Goal: Communication & Community: Answer question/provide support

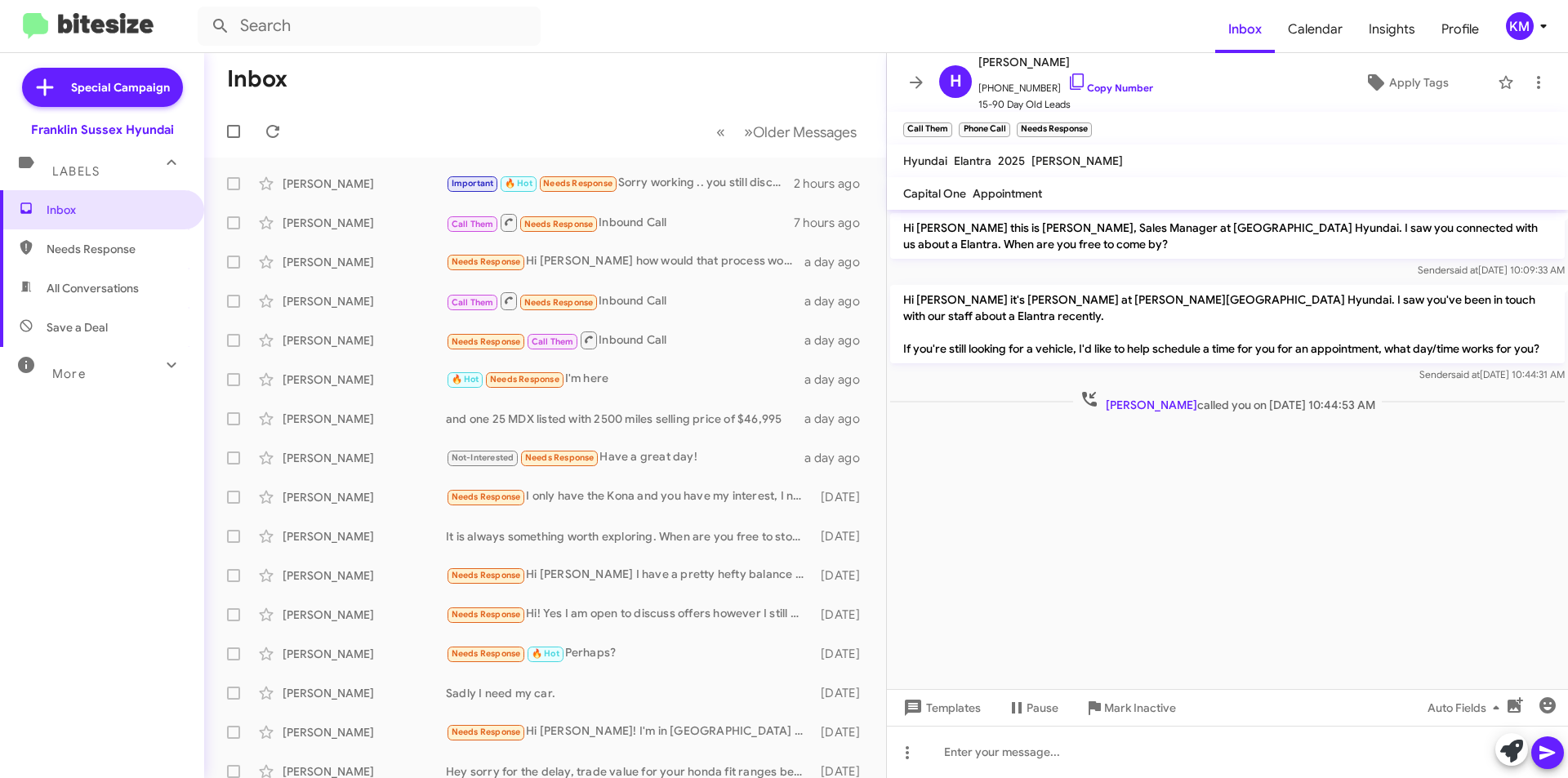
click at [653, 192] on div "Important 🔥 Hot Needs Response Sorry working .. you still discounting the 1100?…" at bounding box center [620, 183] width 347 height 19
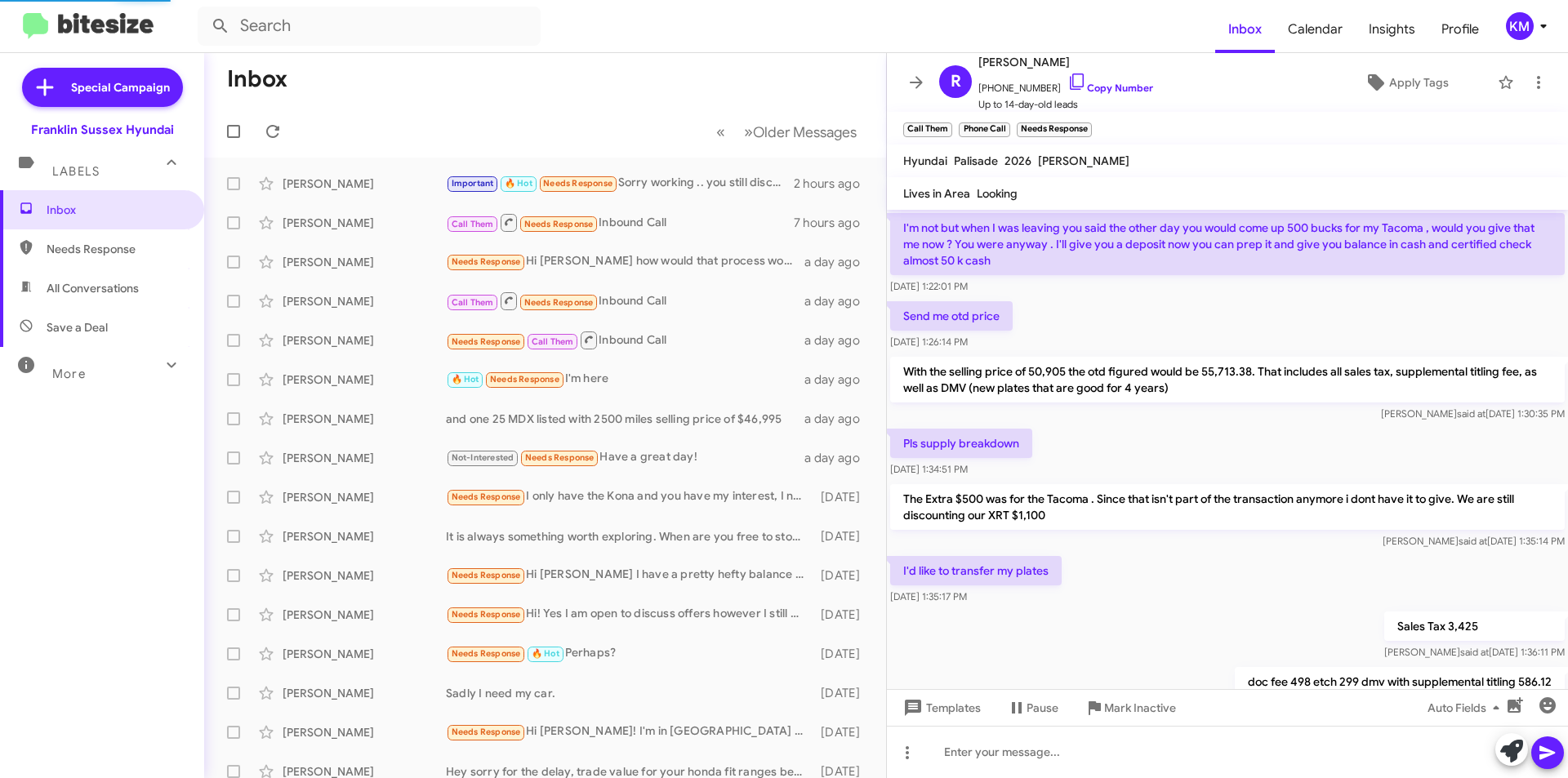
scroll to position [925, 0]
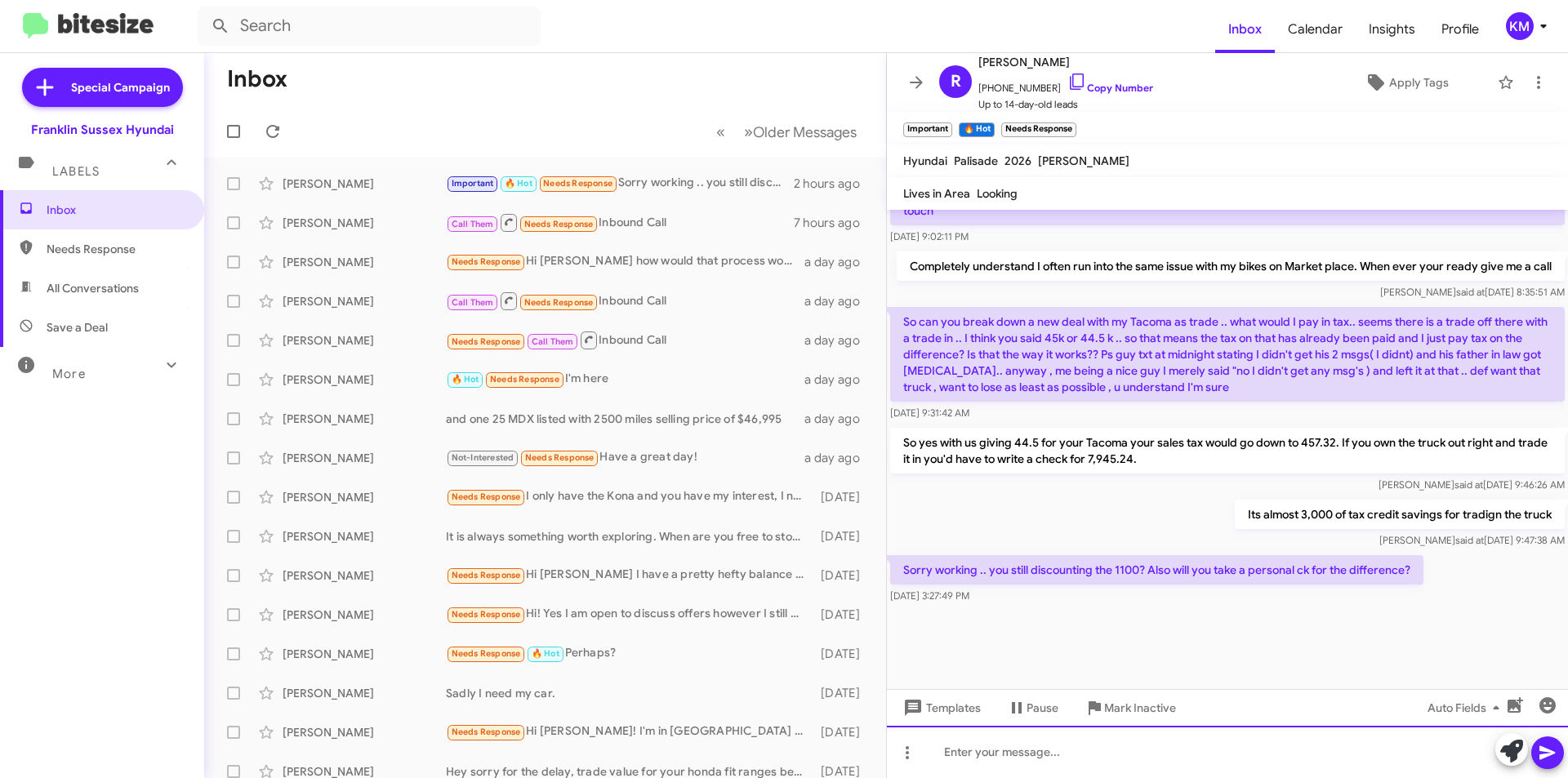
click at [1020, 751] on div at bounding box center [1227, 751] width 681 height 52
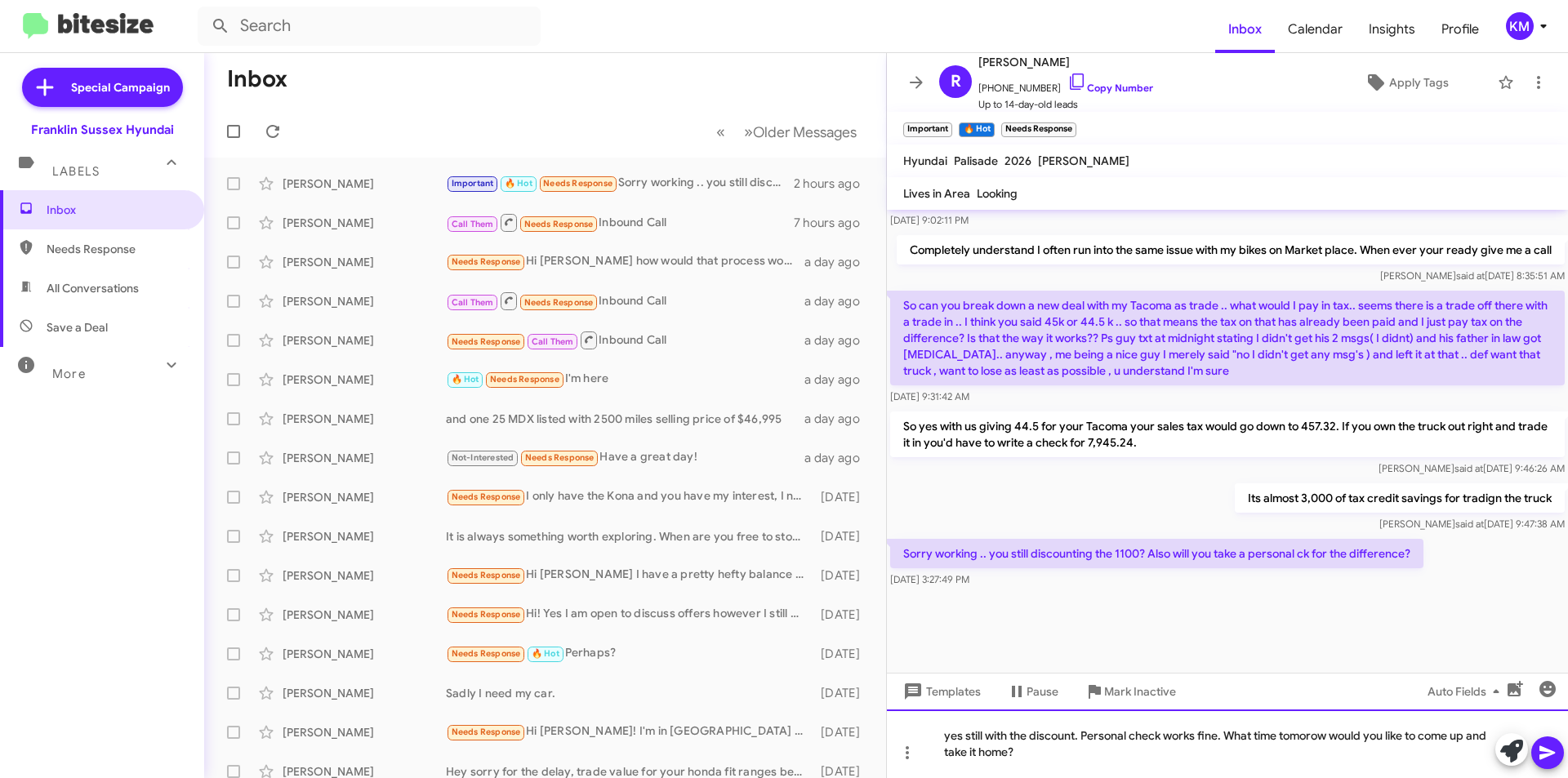
click at [1300, 734] on div "yes still with the discount. Personal check works fine. What time tomorow would…" at bounding box center [1227, 743] width 681 height 68
click at [1546, 759] on icon at bounding box center [1548, 752] width 20 height 19
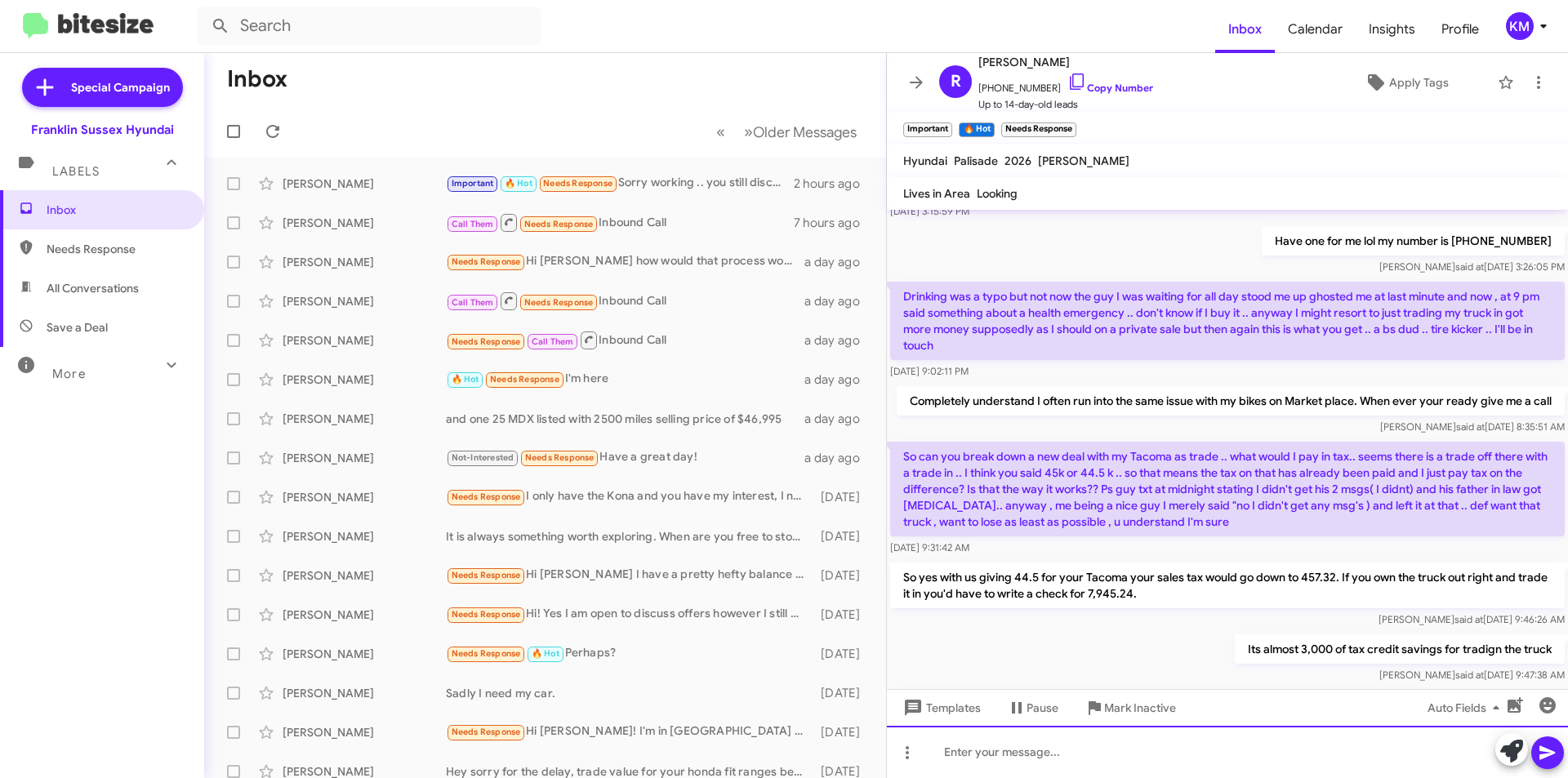
scroll to position [1619, 0]
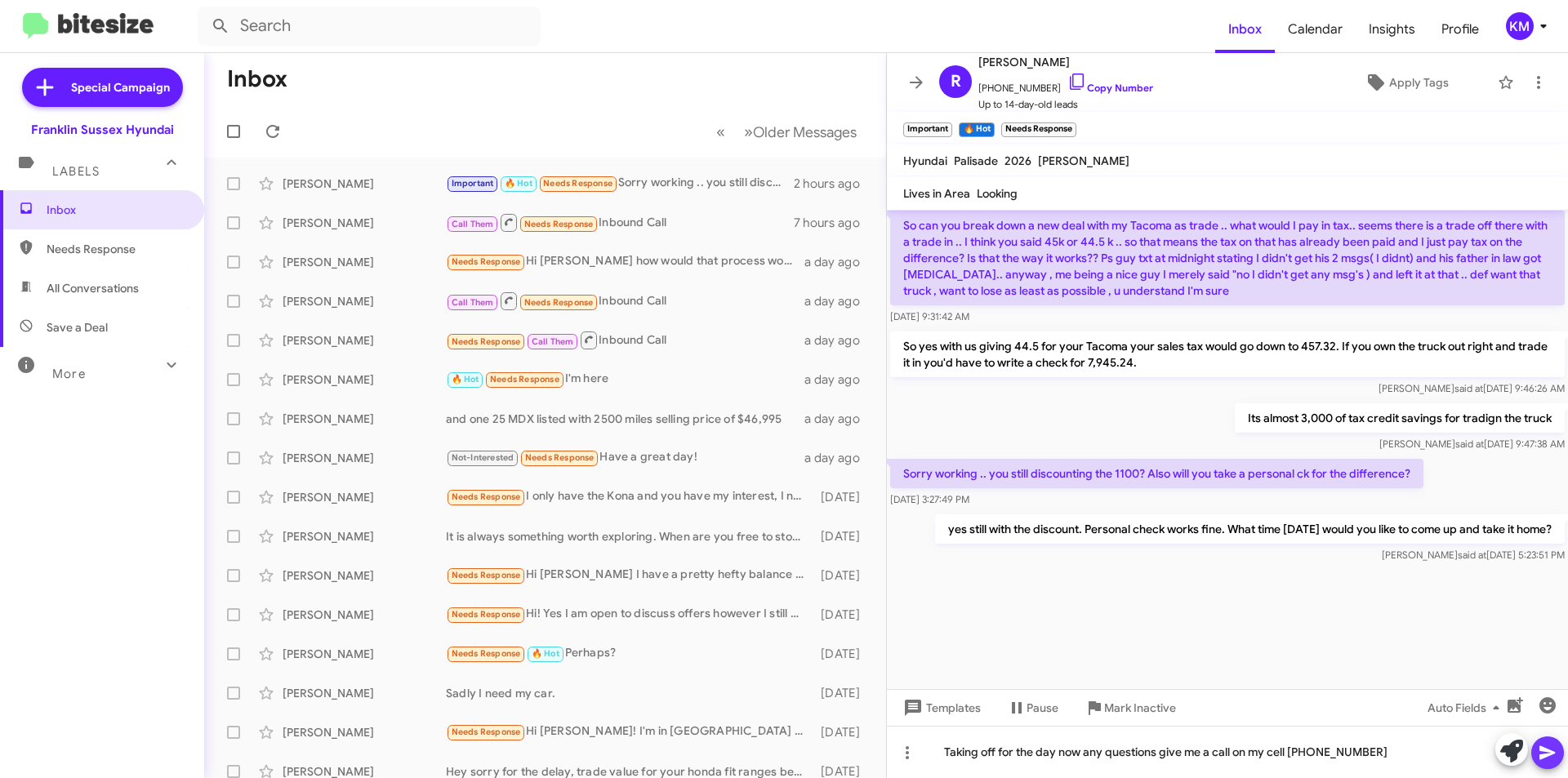
click at [1545, 756] on icon at bounding box center [1547, 753] width 16 height 14
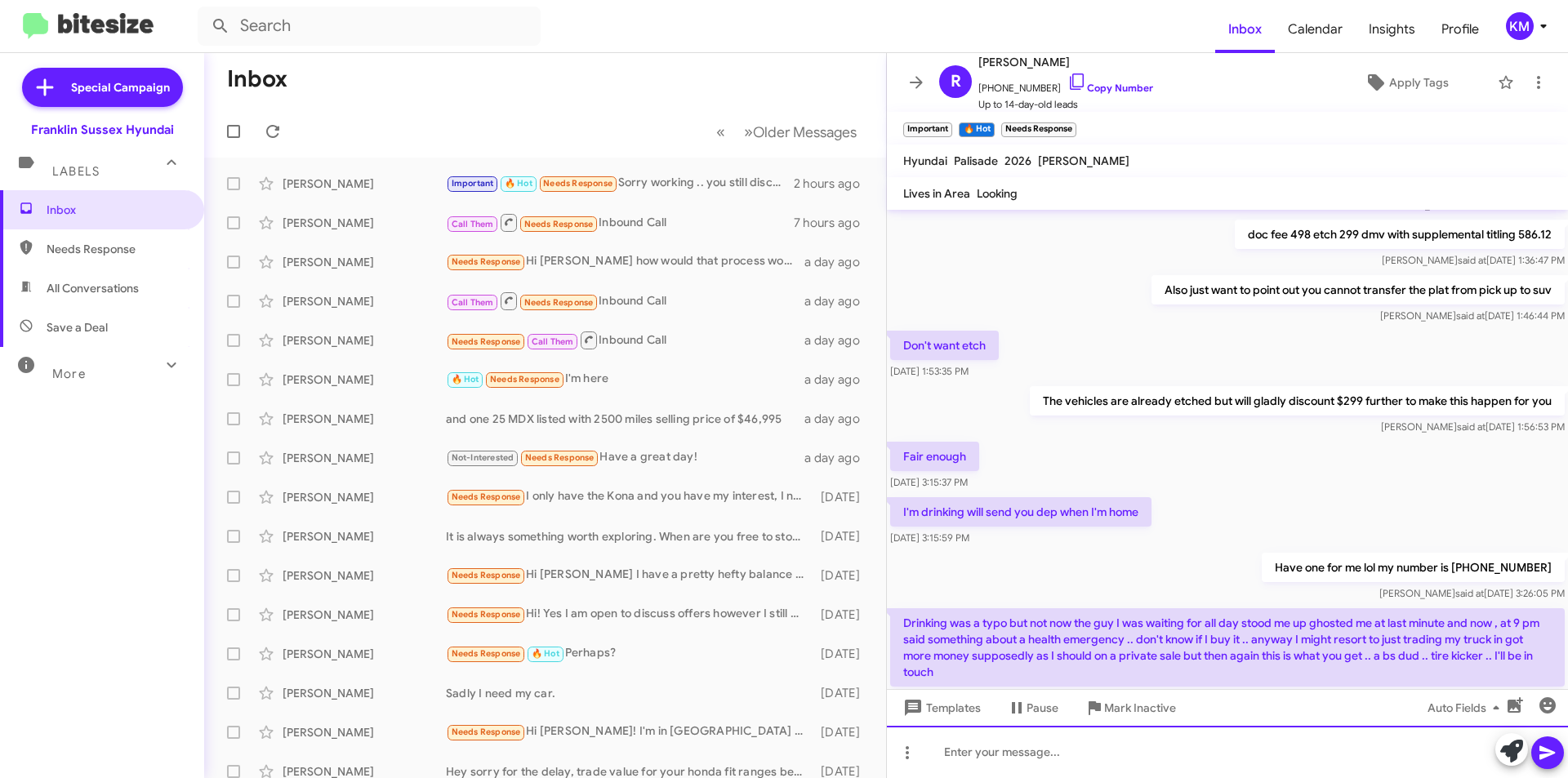
scroll to position [1678, 0]
